Goal: Task Accomplishment & Management: Use online tool/utility

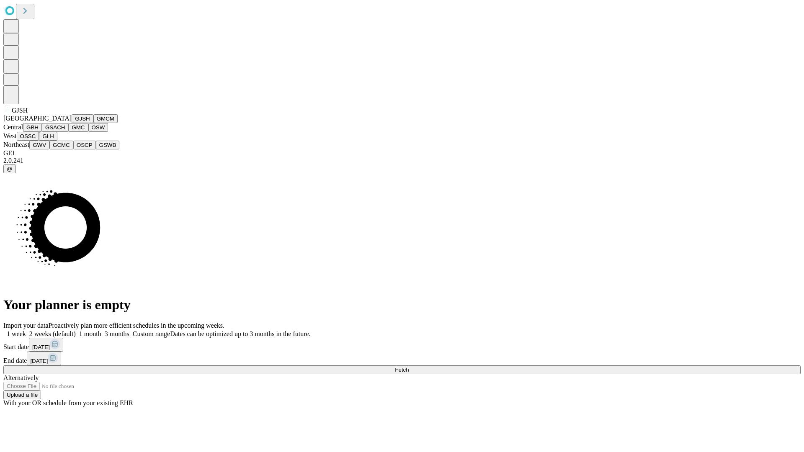
click at [72, 123] on button "GJSH" at bounding box center [83, 118] width 22 height 9
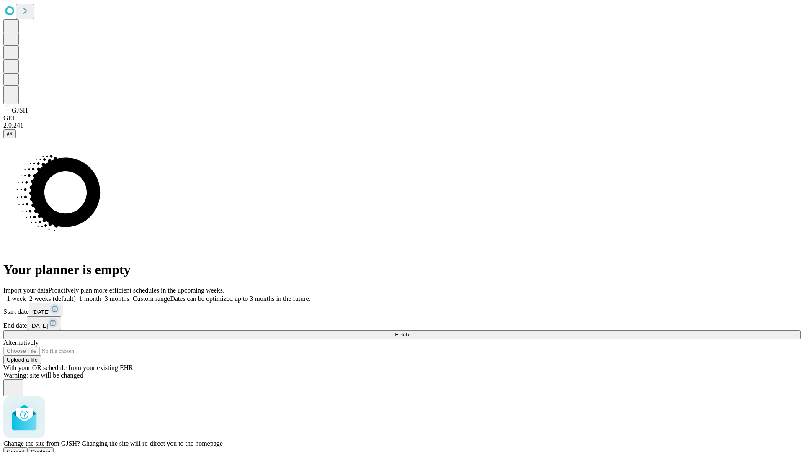
click at [51, 449] on span "Confirm" at bounding box center [41, 452] width 20 height 6
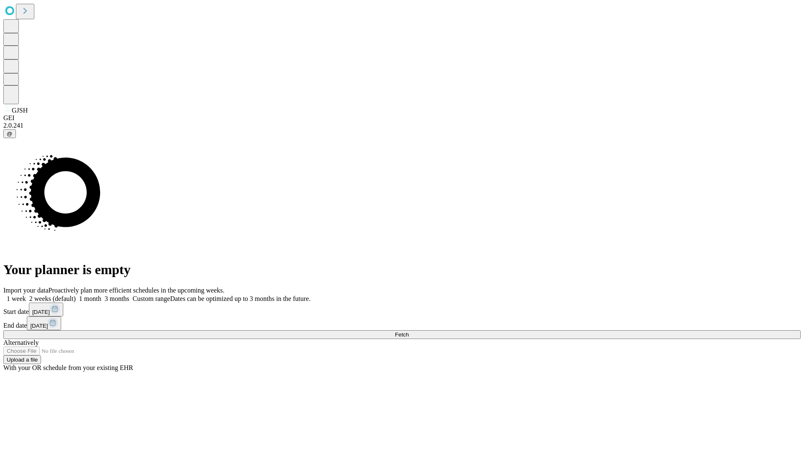
click at [101, 295] on label "1 month" at bounding box center [89, 298] width 26 height 7
click at [409, 332] on span "Fetch" at bounding box center [402, 335] width 14 height 6
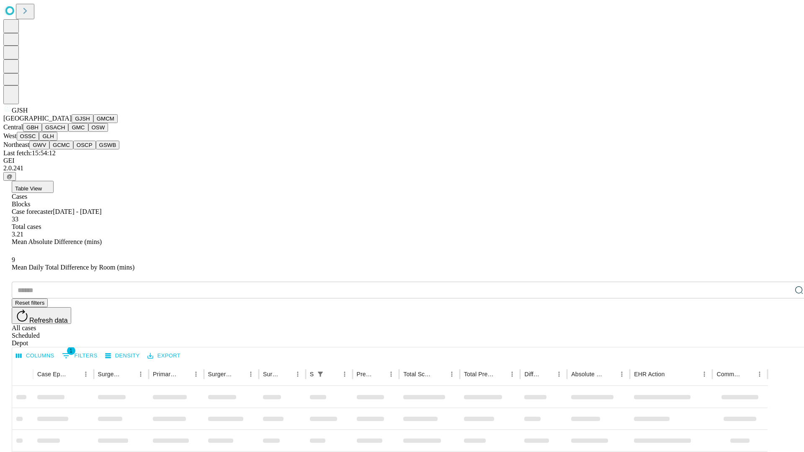
click at [93, 123] on button "GMCM" at bounding box center [105, 118] width 24 height 9
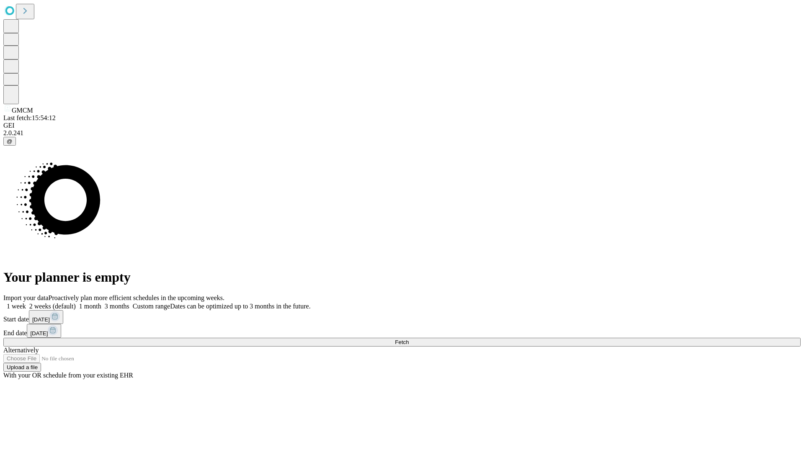
click at [101, 303] on label "1 month" at bounding box center [89, 306] width 26 height 7
click at [409, 339] on span "Fetch" at bounding box center [402, 342] width 14 height 6
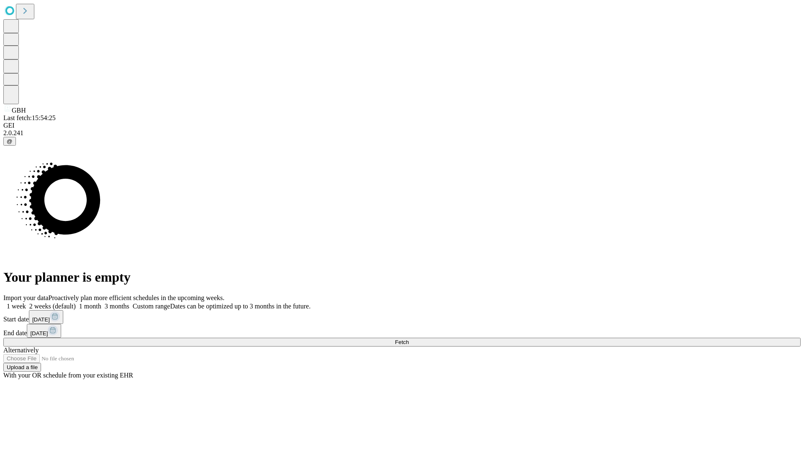
click at [101, 303] on label "1 month" at bounding box center [89, 306] width 26 height 7
click at [409, 339] on span "Fetch" at bounding box center [402, 342] width 14 height 6
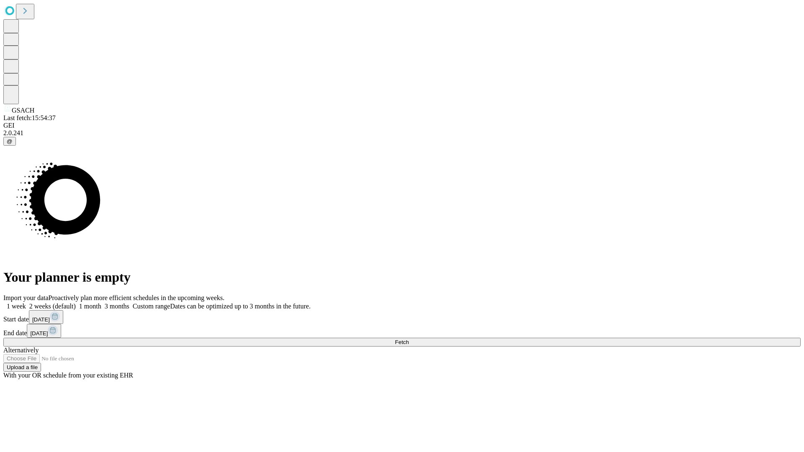
click at [101, 303] on label "1 month" at bounding box center [89, 306] width 26 height 7
click at [409, 339] on span "Fetch" at bounding box center [402, 342] width 14 height 6
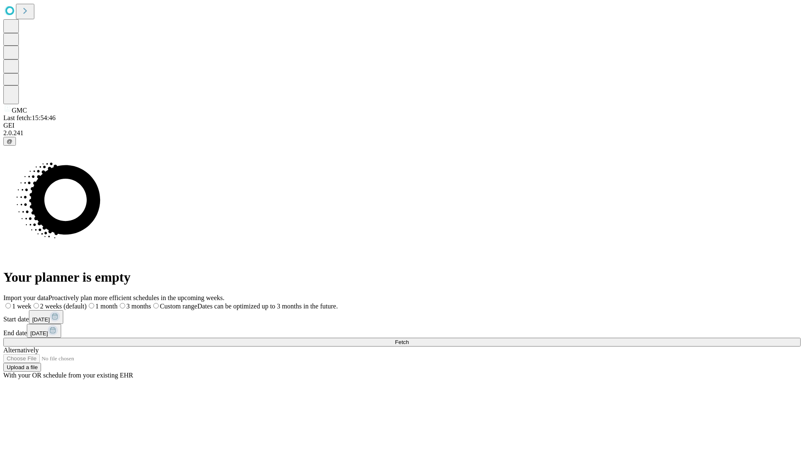
click at [409, 339] on span "Fetch" at bounding box center [402, 342] width 14 height 6
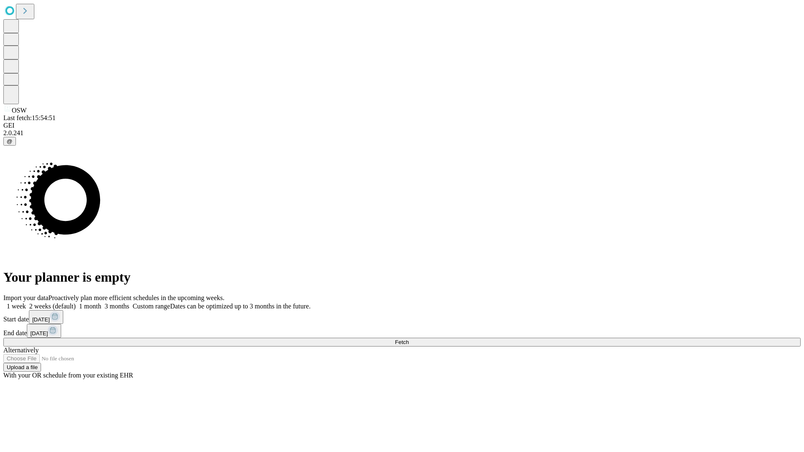
click at [101, 303] on label "1 month" at bounding box center [89, 306] width 26 height 7
click at [409, 339] on span "Fetch" at bounding box center [402, 342] width 14 height 6
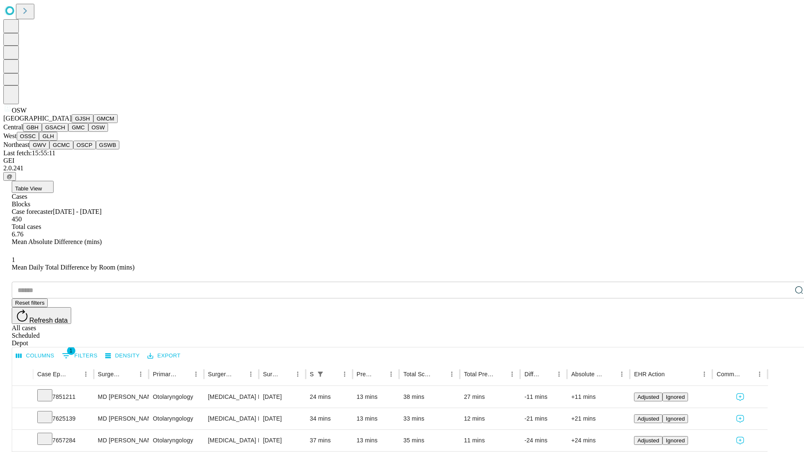
click at [39, 141] on button "OSSC" at bounding box center [28, 136] width 23 height 9
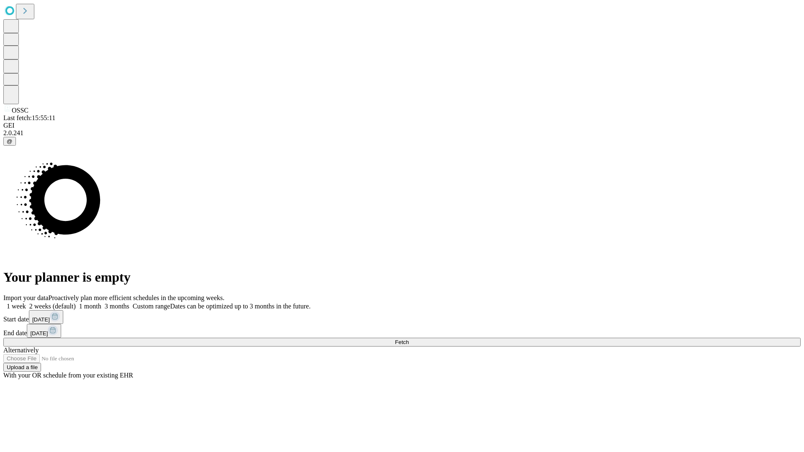
click at [101, 303] on label "1 month" at bounding box center [89, 306] width 26 height 7
click at [409, 339] on span "Fetch" at bounding box center [402, 342] width 14 height 6
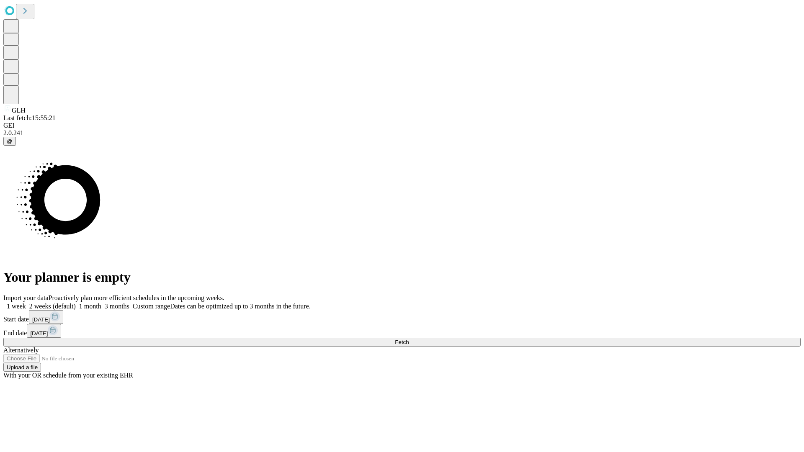
click at [101, 303] on label "1 month" at bounding box center [89, 306] width 26 height 7
click at [409, 339] on span "Fetch" at bounding box center [402, 342] width 14 height 6
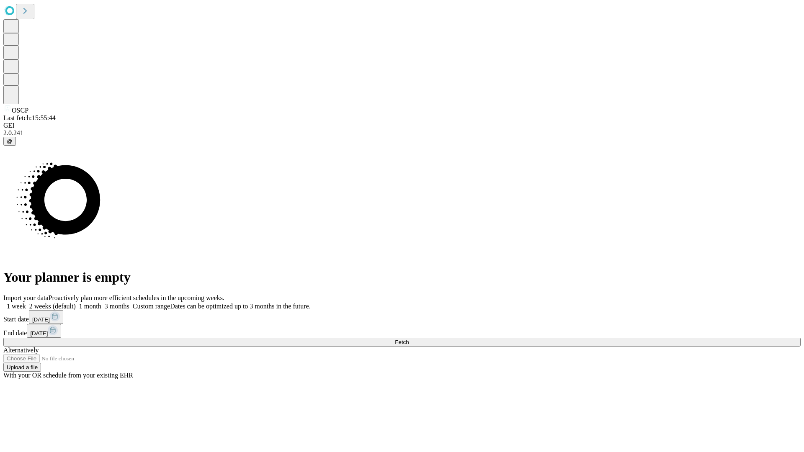
click at [409, 339] on span "Fetch" at bounding box center [402, 342] width 14 height 6
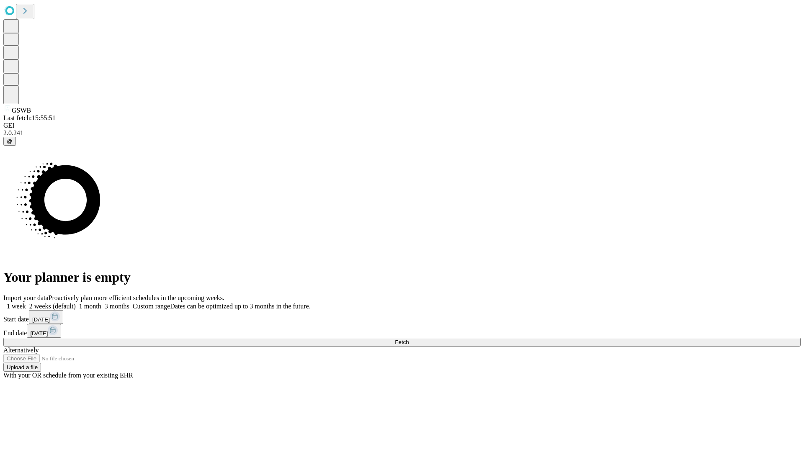
click at [101, 303] on label "1 month" at bounding box center [89, 306] width 26 height 7
click at [409, 339] on span "Fetch" at bounding box center [402, 342] width 14 height 6
